Goal: Information Seeking & Learning: Learn about a topic

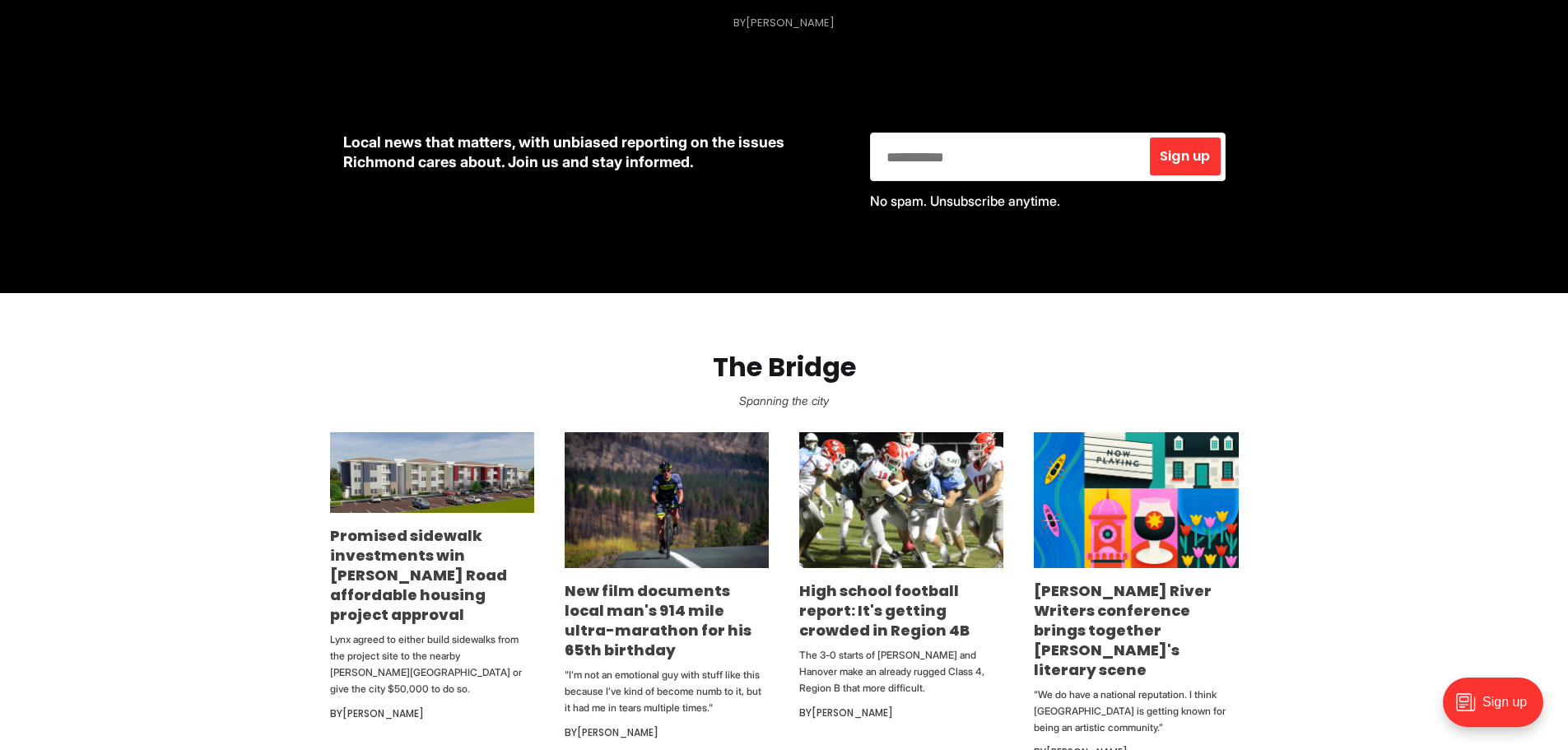
scroll to position [741, 0]
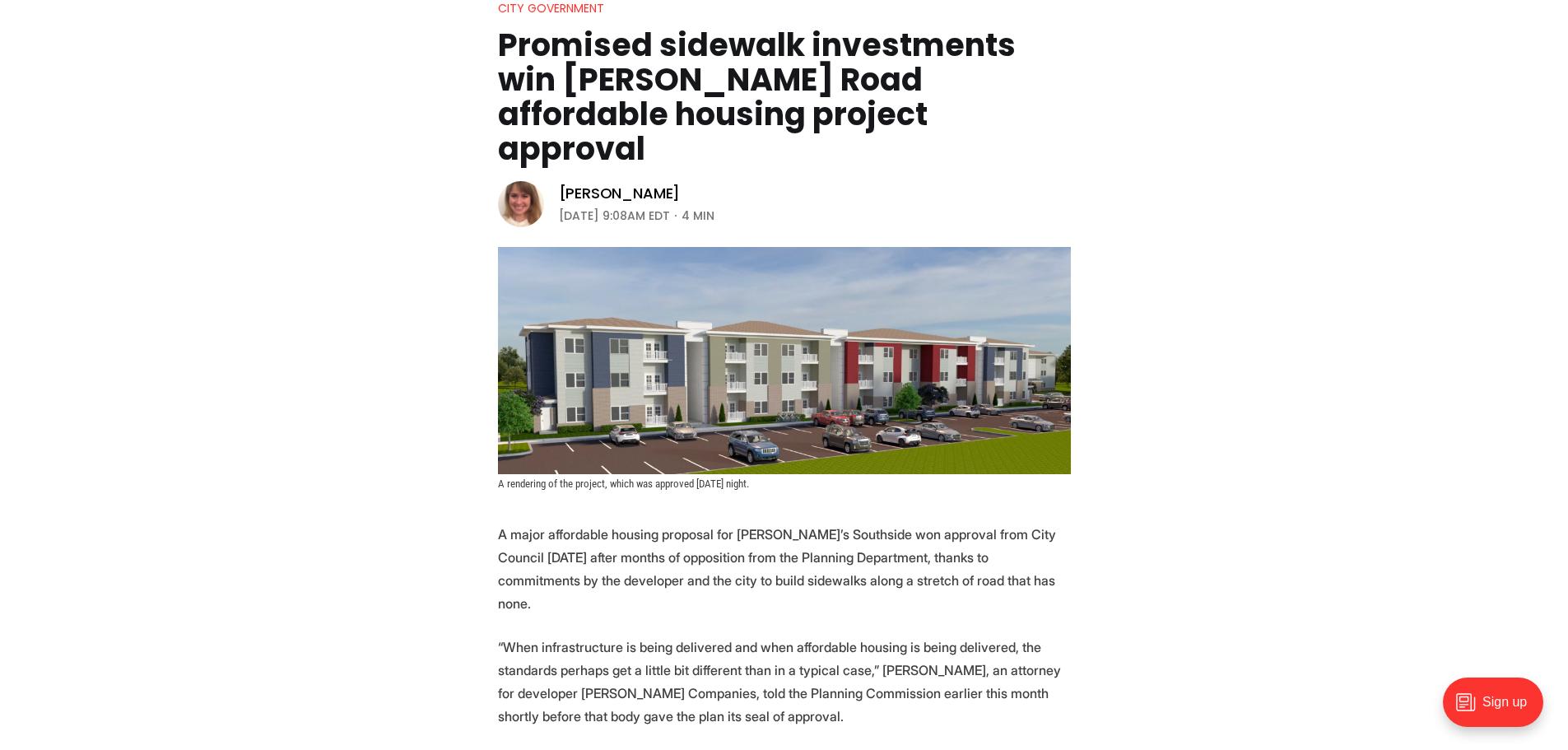
scroll to position [412, 0]
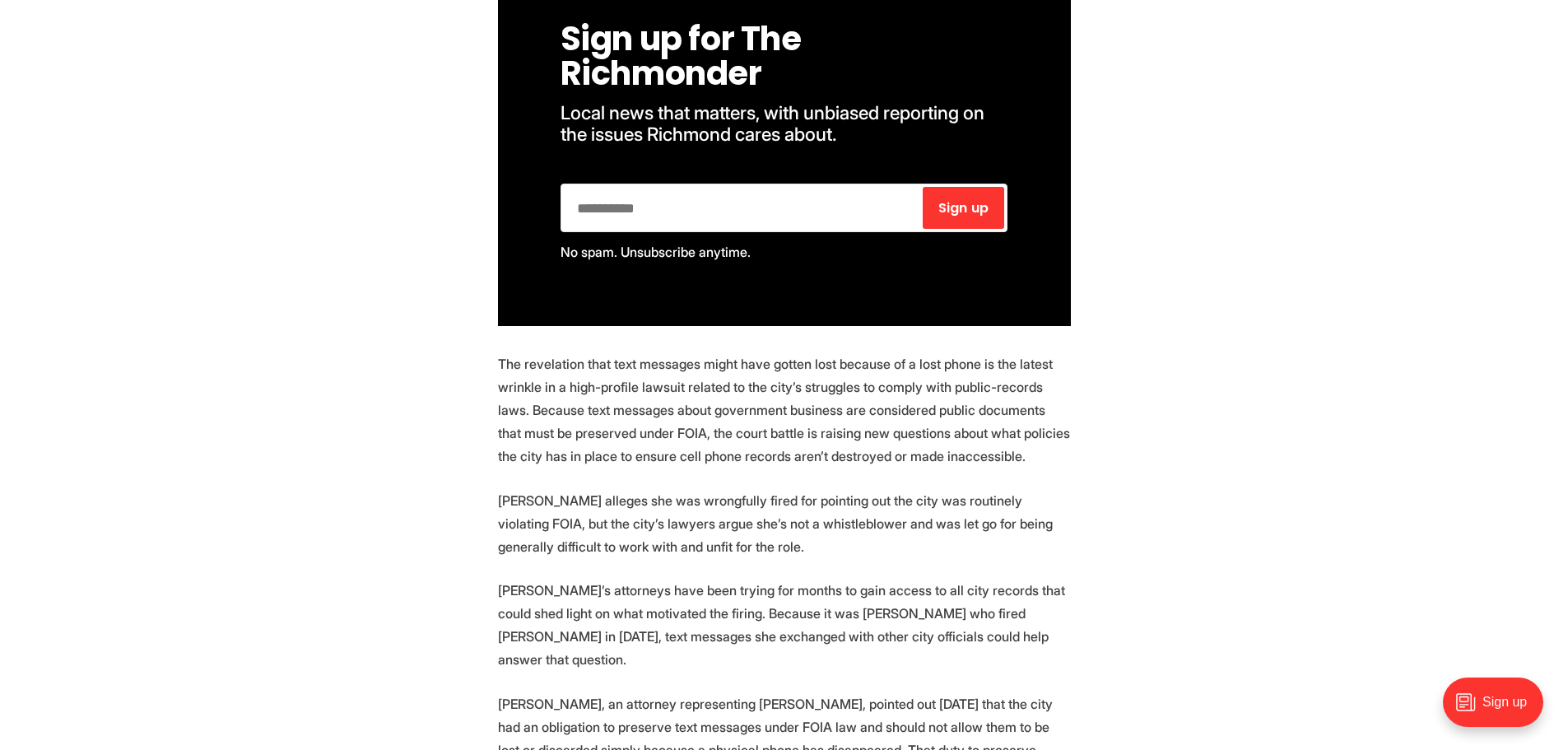
scroll to position [1236, 0]
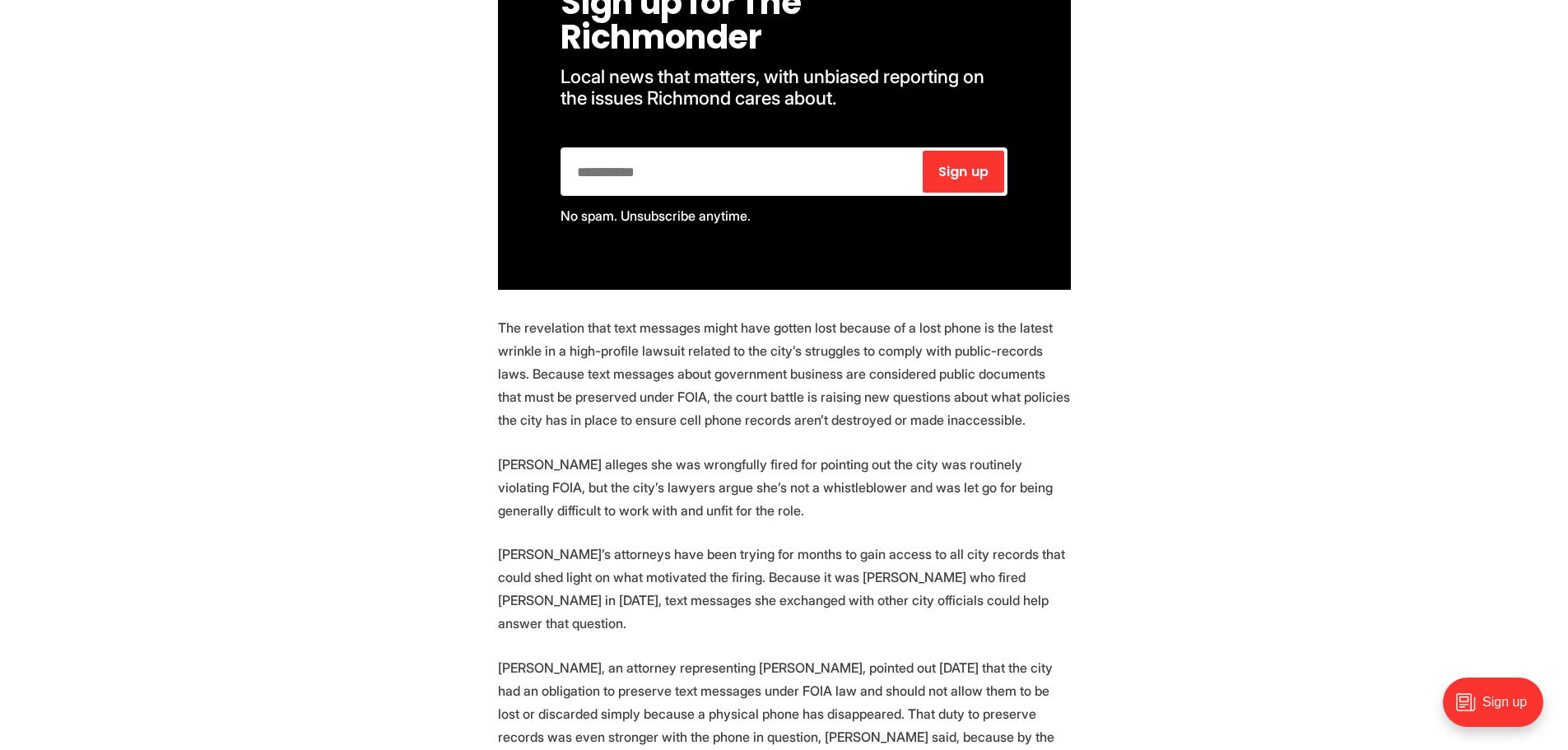
click at [640, 356] on p "The revelation that text messages might have gotten lost because of a lost phon…" at bounding box center [785, 374] width 573 height 115
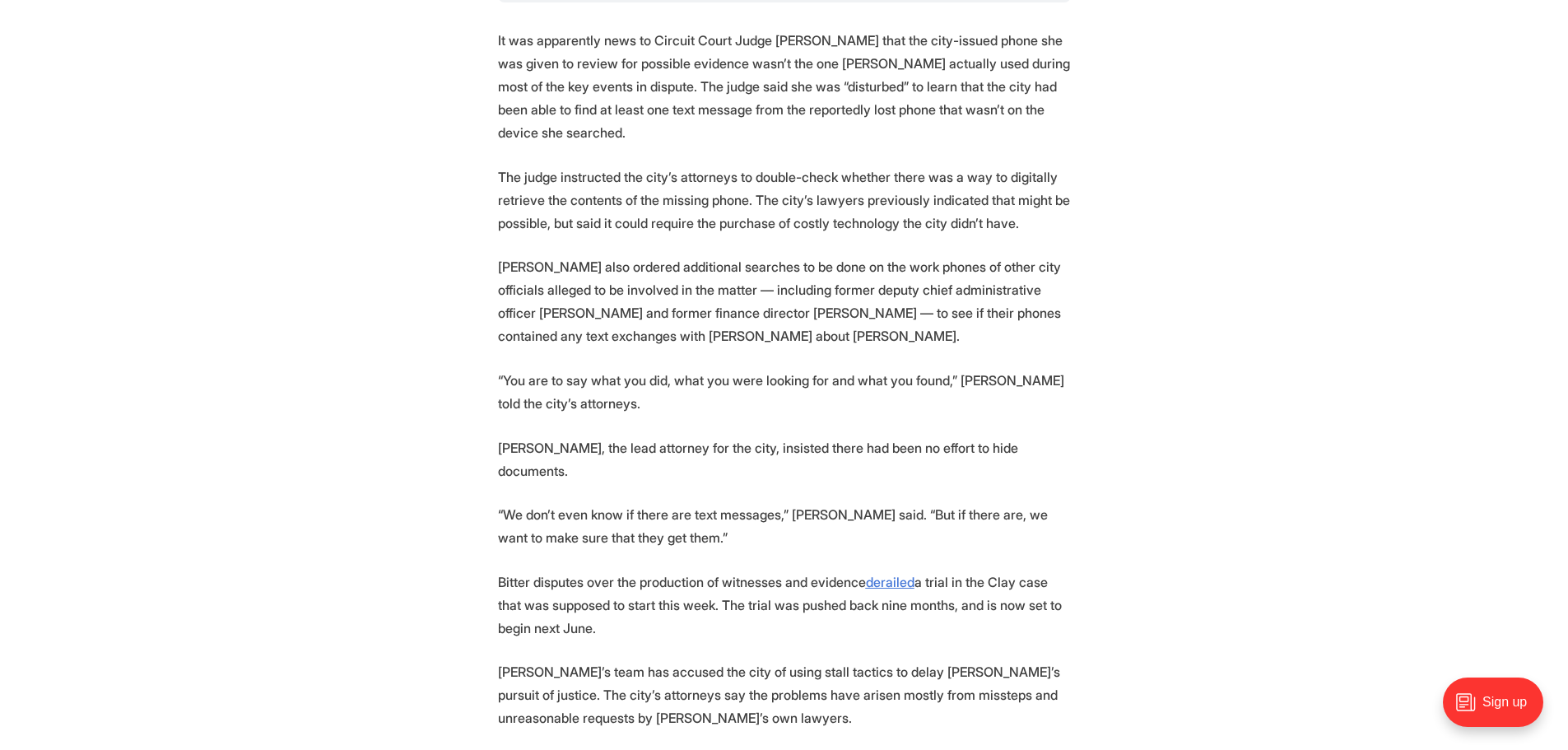
scroll to position [2470, 0]
